Goal: Task Accomplishment & Management: Complete application form

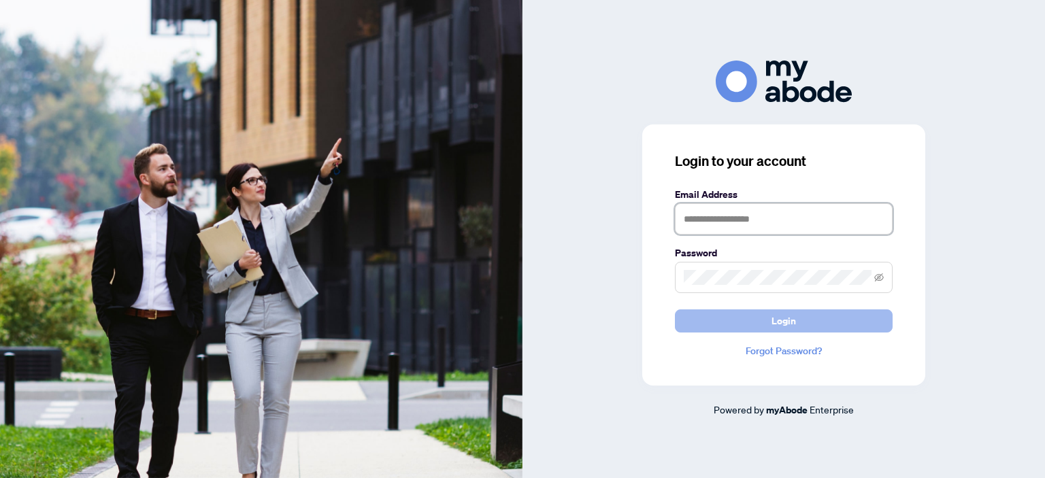
type input "**********"
click at [710, 322] on button "Login" at bounding box center [784, 321] width 218 height 23
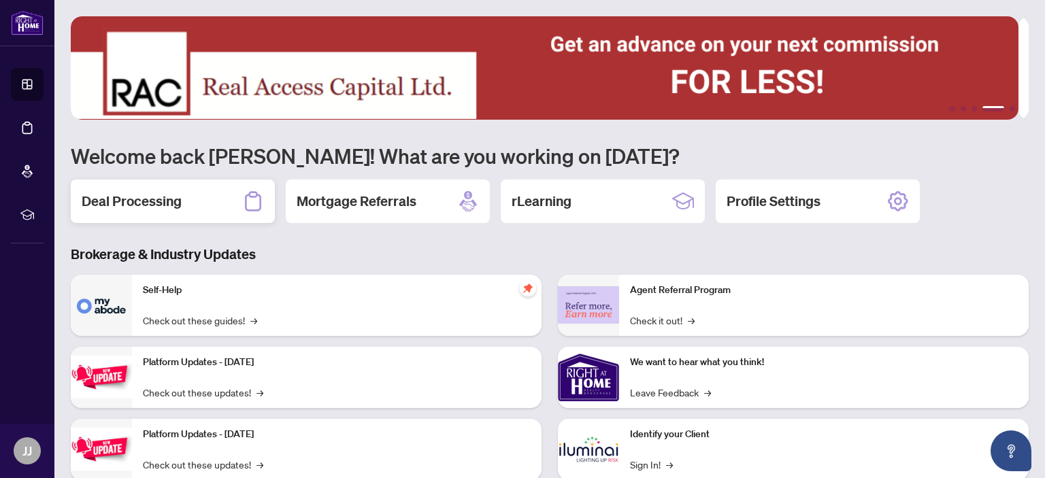
click at [147, 195] on h2 "Deal Processing" at bounding box center [132, 201] width 100 height 19
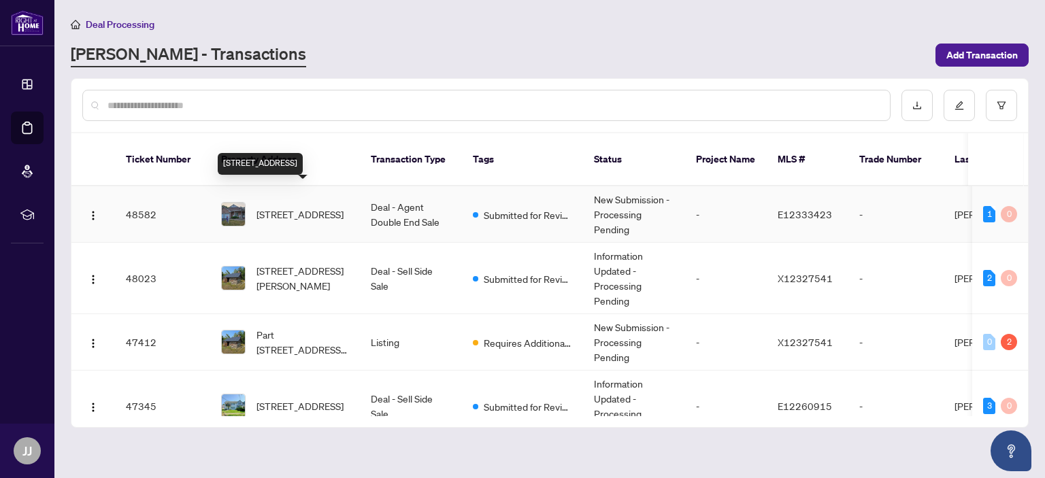
click at [294, 207] on span "[STREET_ADDRESS]" at bounding box center [299, 214] width 87 height 15
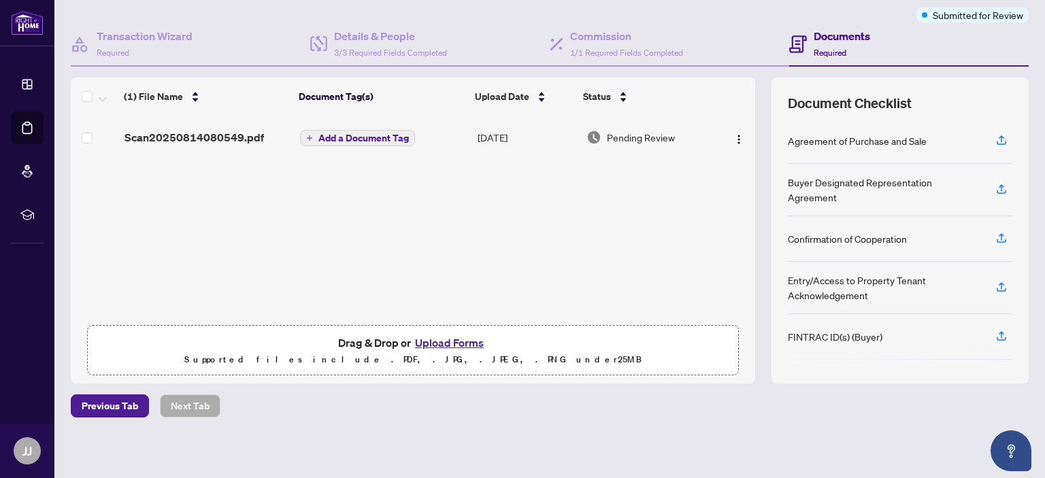
scroll to position [110, 0]
click at [431, 339] on button "Upload Forms" at bounding box center [449, 342] width 77 height 18
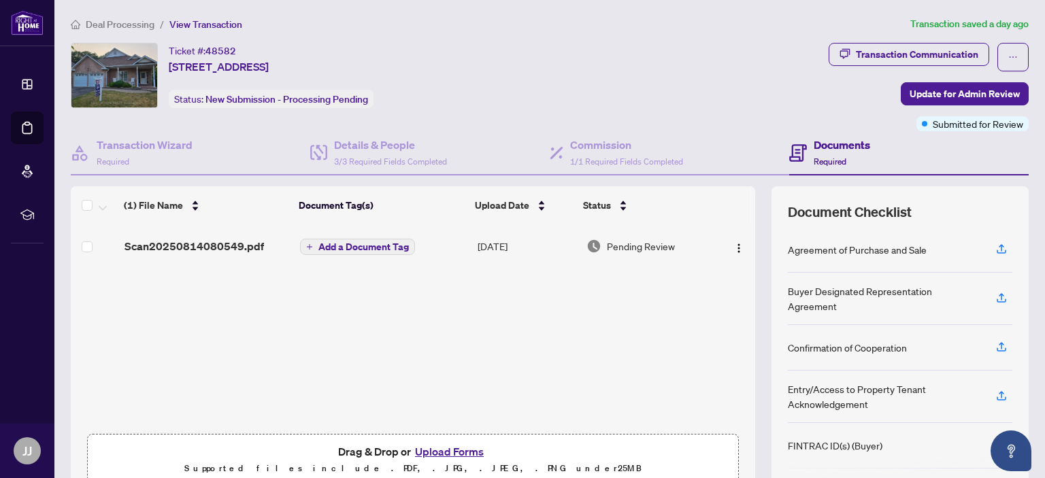
scroll to position [110, 0]
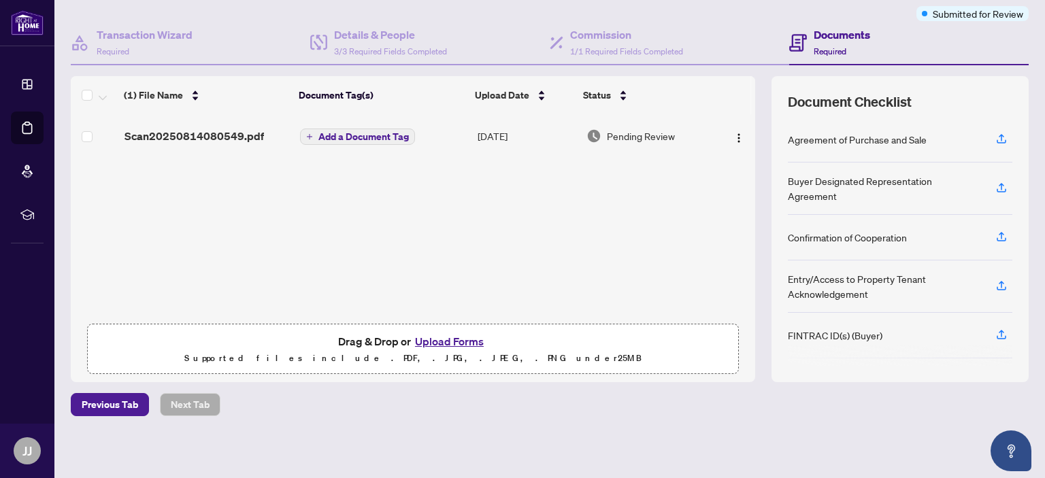
click at [431, 339] on button "Upload Forms" at bounding box center [449, 342] width 77 height 18
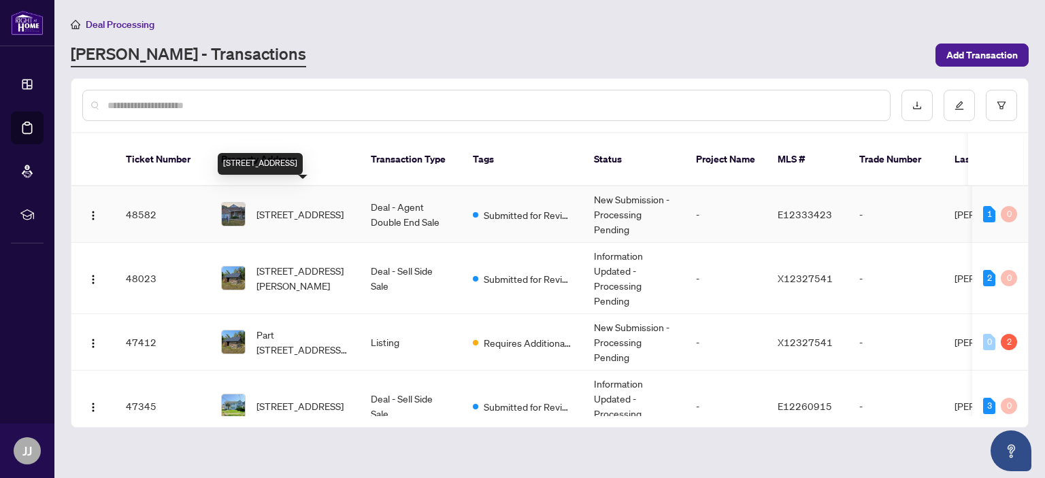
click at [283, 207] on span "307 Waterbury Cres, Scugog, Ontario L9L 1S5, Canada" at bounding box center [299, 214] width 87 height 15
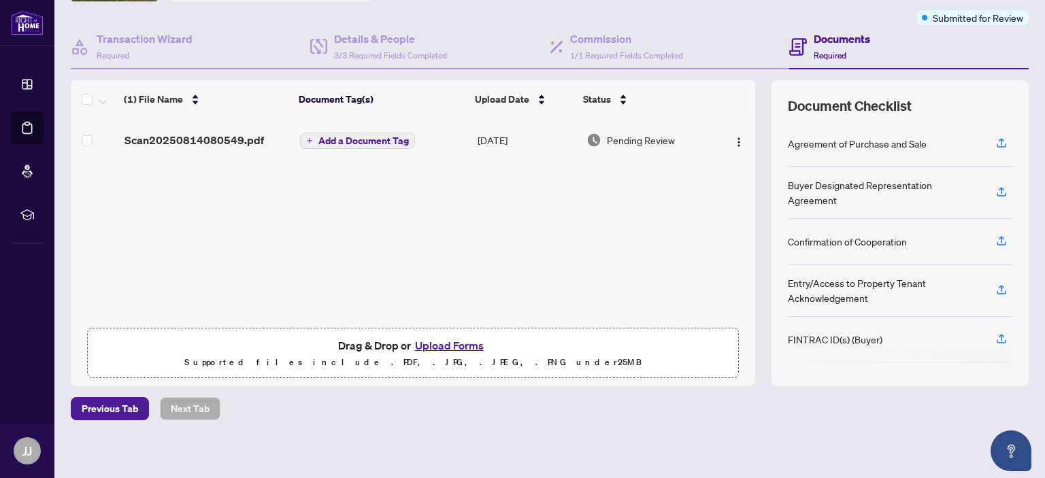
scroll to position [110, 0]
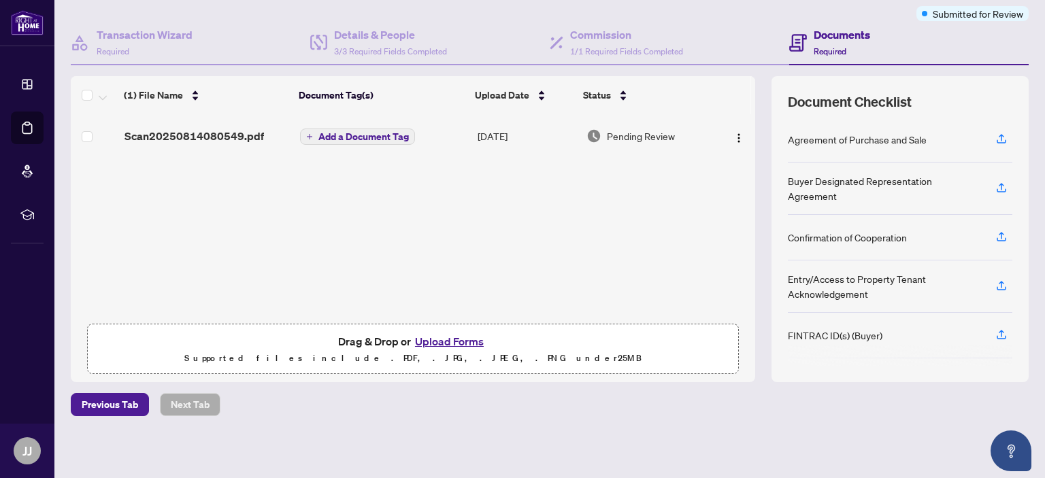
click at [437, 342] on button "Upload Forms" at bounding box center [449, 342] width 77 height 18
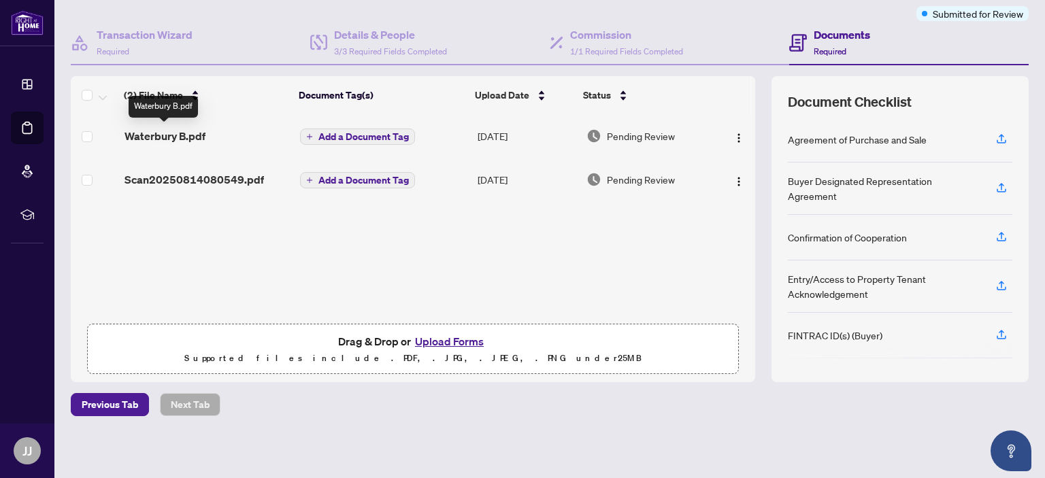
click at [163, 135] on span "Waterbury B.pdf" at bounding box center [165, 136] width 81 height 16
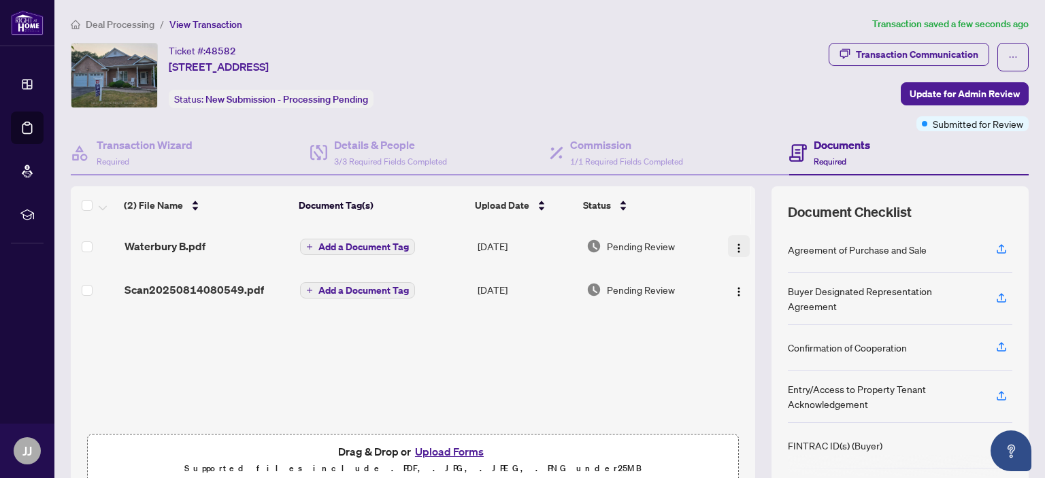
click at [733, 243] on img "button" at bounding box center [738, 248] width 11 height 11
click at [185, 248] on span "Waterbury B.pdf" at bounding box center [165, 246] width 81 height 16
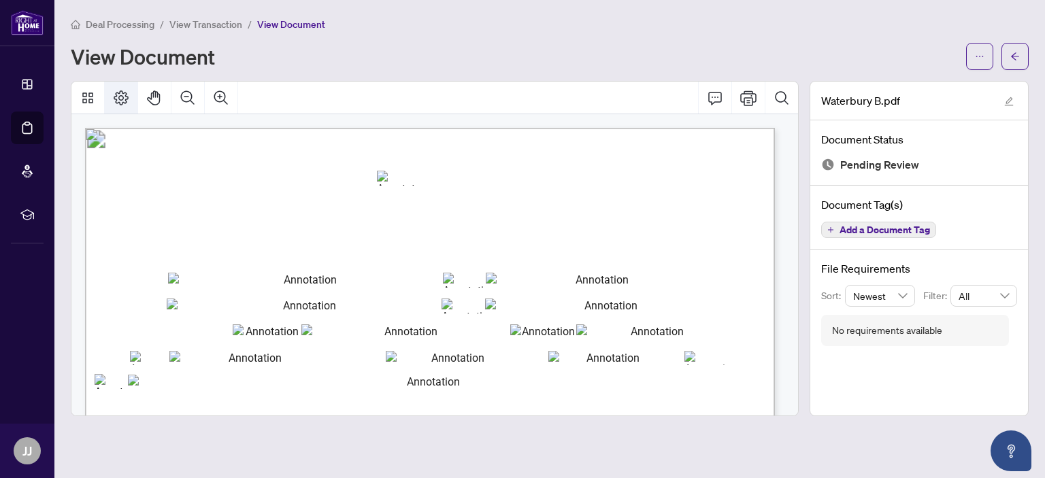
click at [122, 95] on icon "Page Layout" at bounding box center [121, 97] width 15 height 15
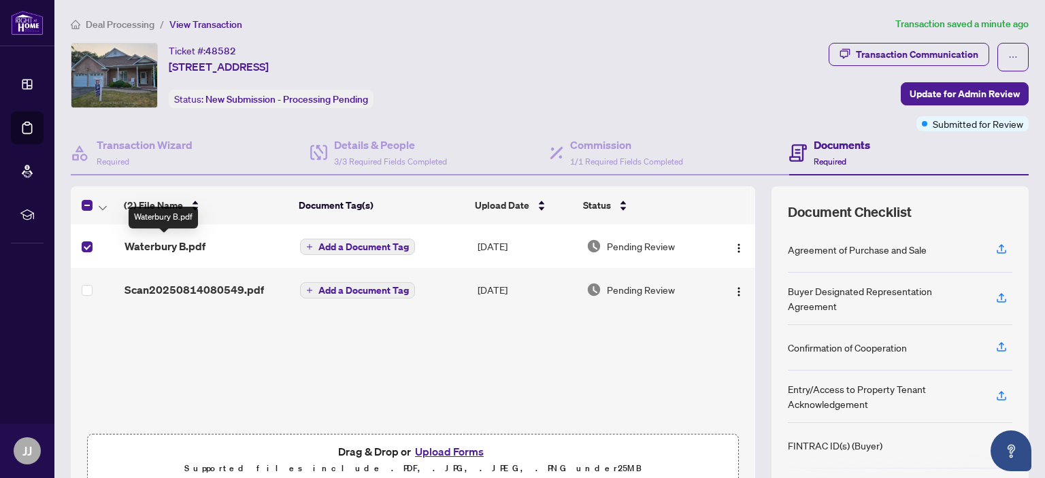
drag, startPoint x: 160, startPoint y: 247, endPoint x: 195, endPoint y: 345, distance: 104.2
click at [195, 345] on div "(2) File Name Document Tag(s) Upload Date Status Waterbury B.pdf Add a Document…" at bounding box center [413, 339] width 684 height 306
click at [733, 244] on img "button" at bounding box center [738, 248] width 11 height 11
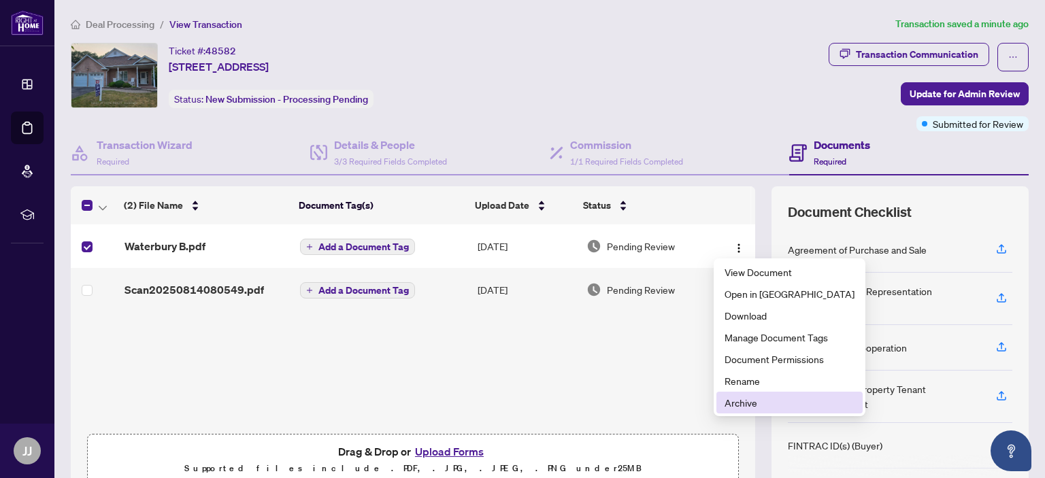
click at [744, 405] on span "Archive" at bounding box center [790, 402] width 130 height 15
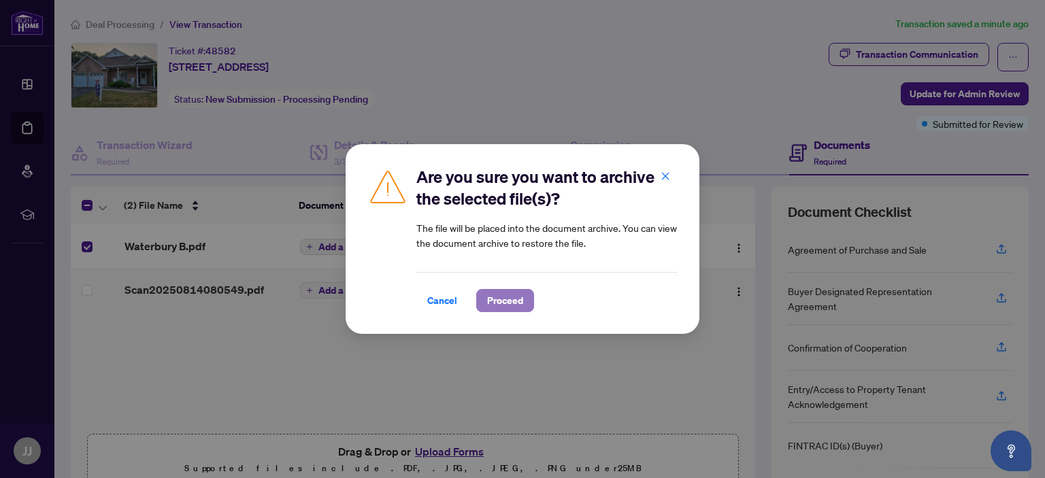
click at [495, 301] on span "Proceed" at bounding box center [505, 301] width 36 height 22
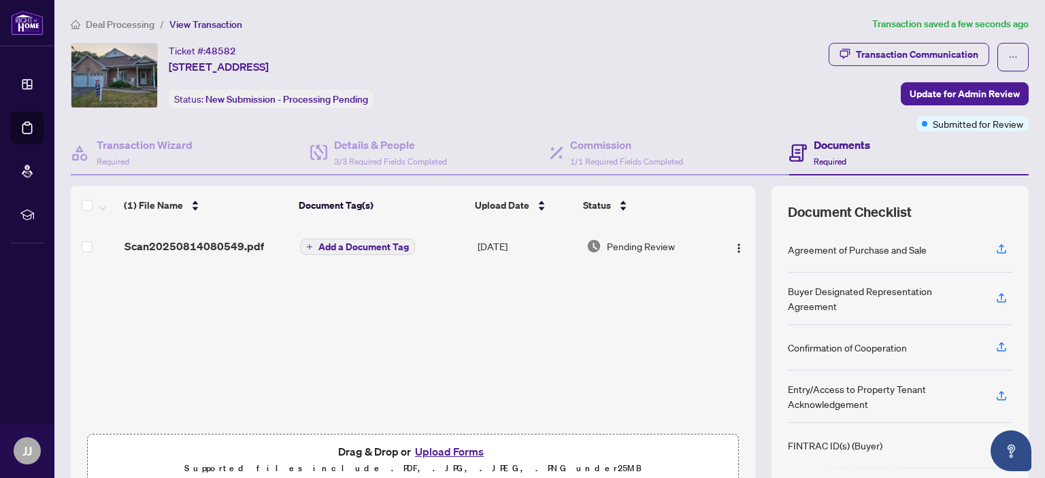
scroll to position [110, 0]
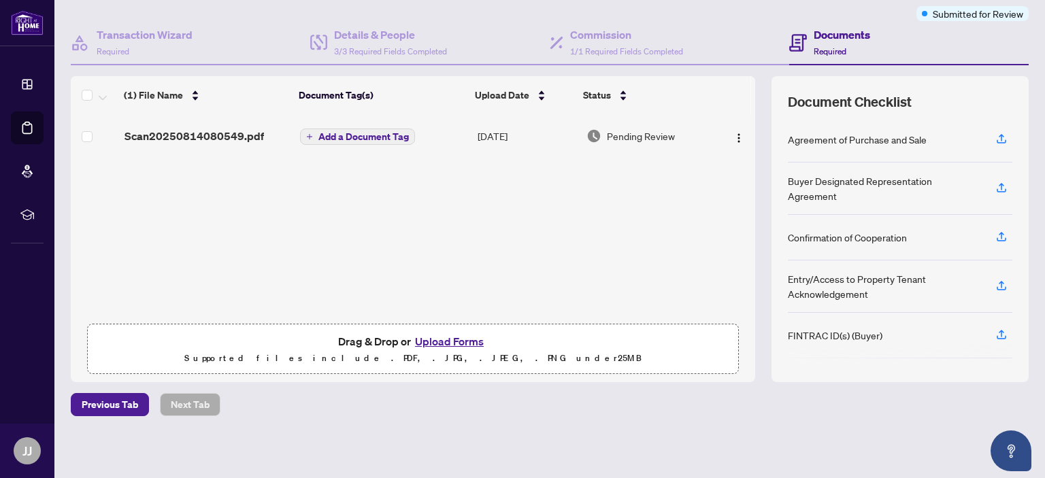
click at [439, 342] on button "Upload Forms" at bounding box center [449, 342] width 77 height 18
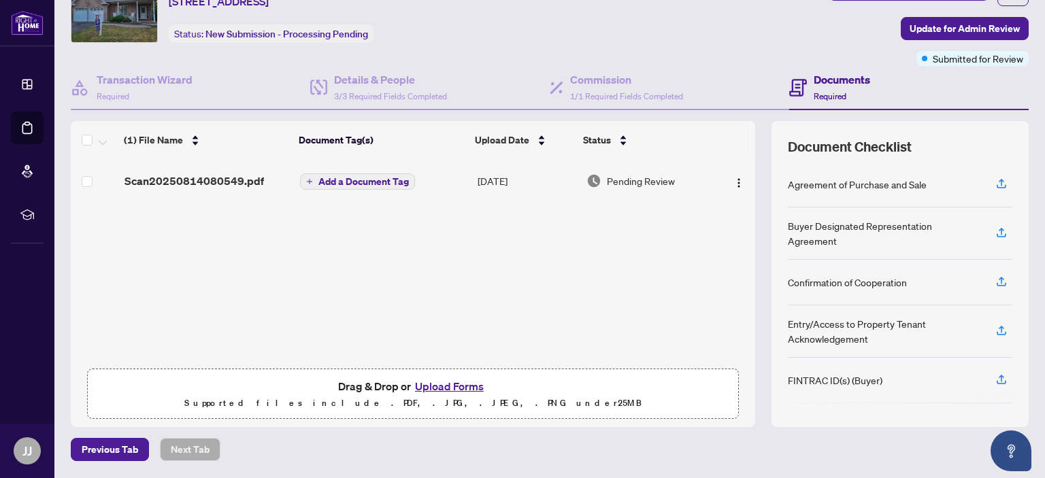
scroll to position [110, 0]
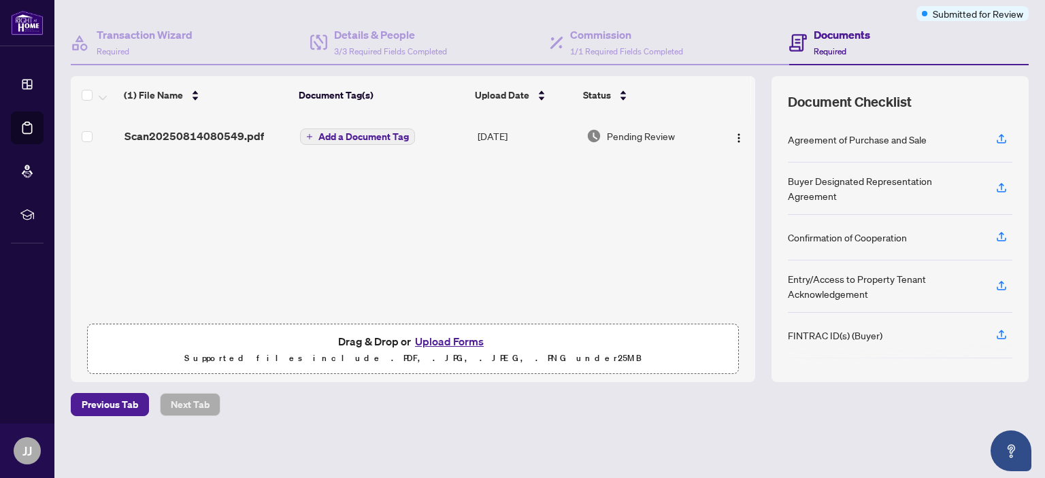
click at [436, 339] on button "Upload Forms" at bounding box center [449, 342] width 77 height 18
click at [422, 342] on button "Upload Forms" at bounding box center [449, 342] width 77 height 18
click at [446, 341] on button "Upload Forms" at bounding box center [449, 342] width 77 height 18
click at [451, 334] on button "Upload Forms" at bounding box center [449, 342] width 77 height 18
click at [433, 339] on button "Upload Forms" at bounding box center [449, 342] width 77 height 18
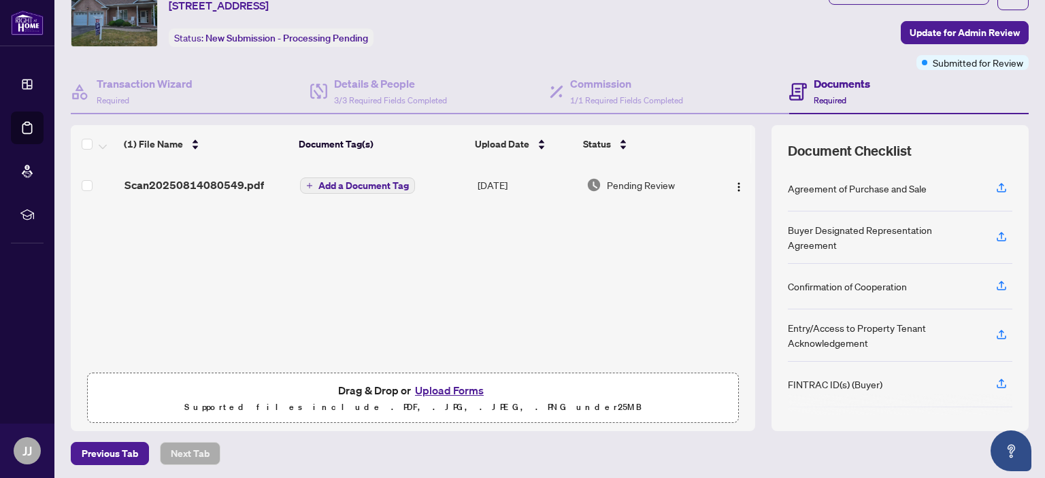
scroll to position [110, 0]
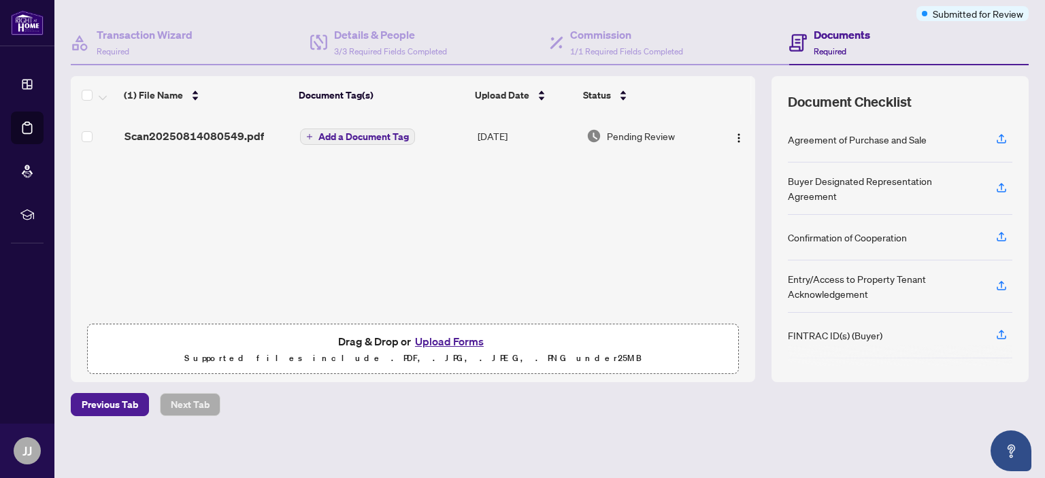
click at [428, 339] on button "Upload Forms" at bounding box center [449, 342] width 77 height 18
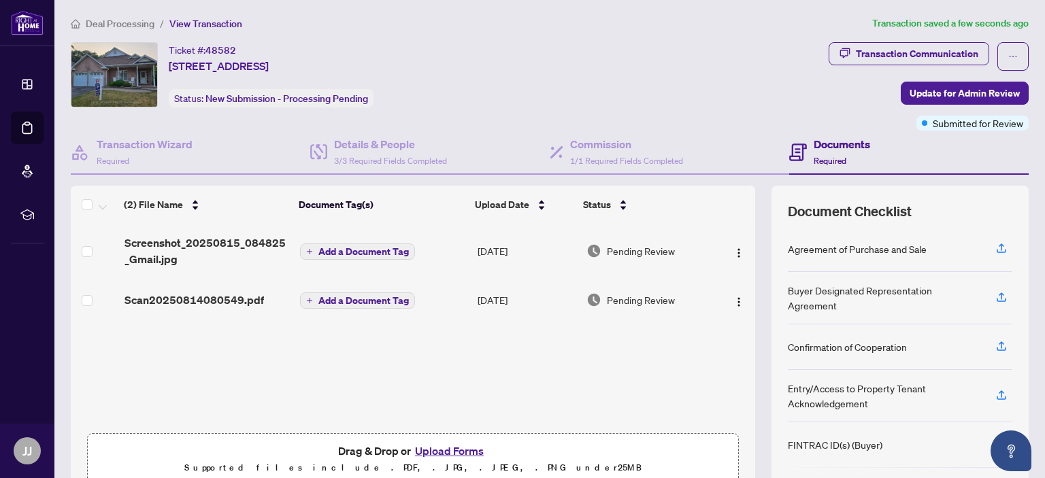
scroll to position [0, 0]
click at [927, 95] on span "Update for Admin Review" at bounding box center [965, 94] width 110 height 22
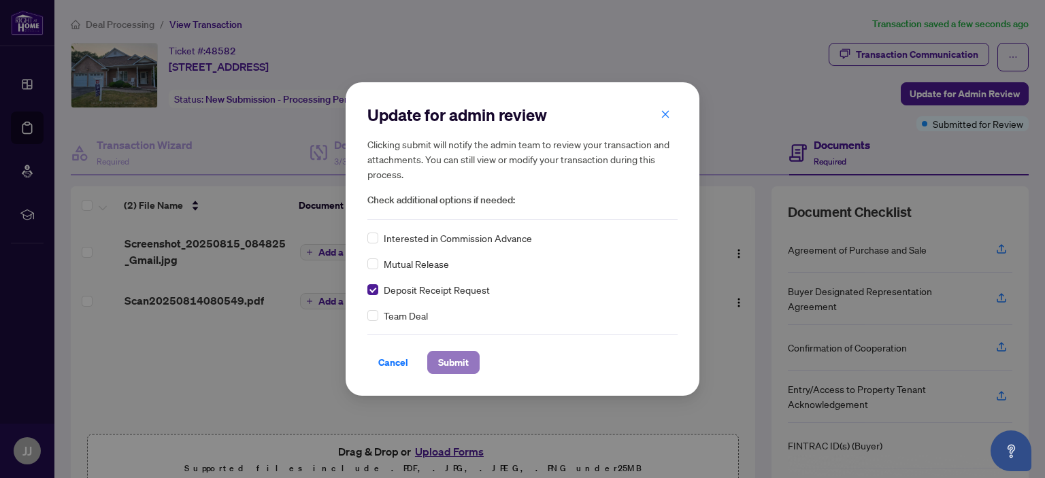
click at [451, 363] on span "Submit" at bounding box center [453, 363] width 31 height 22
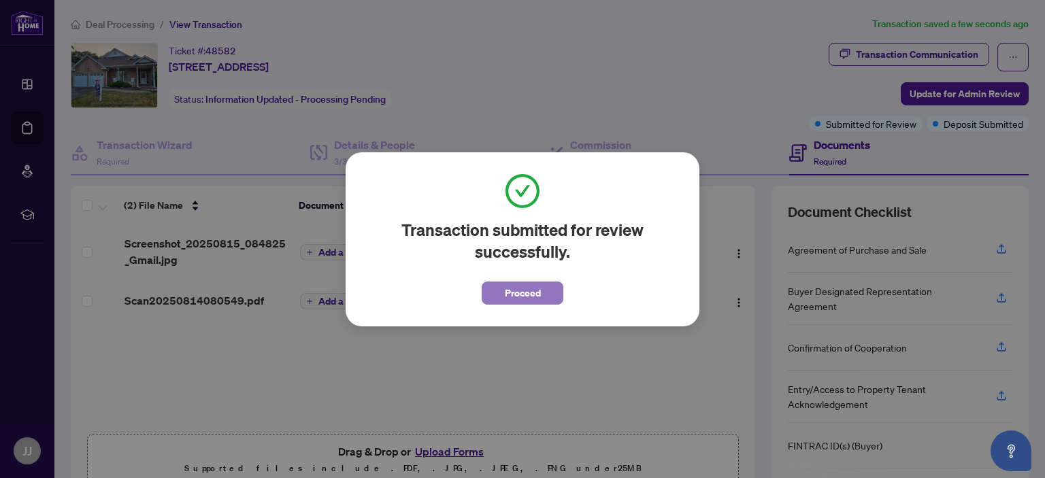
click at [498, 292] on button "Proceed" at bounding box center [523, 293] width 82 height 23
